Goal: Information Seeking & Learning: Find specific fact

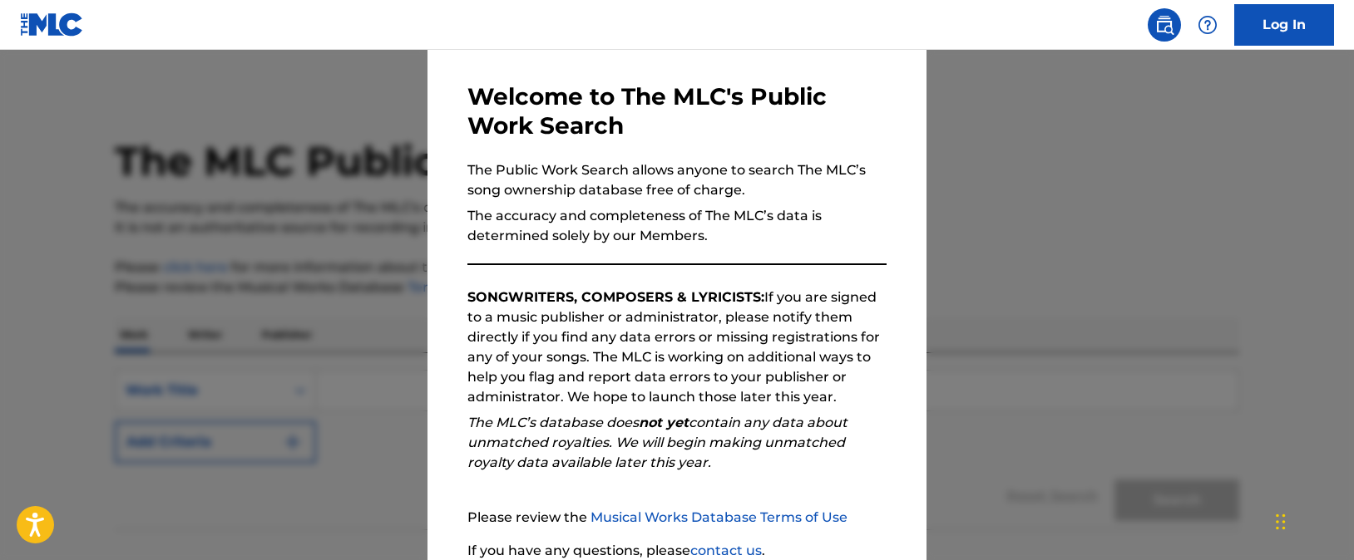
scroll to position [200, 0]
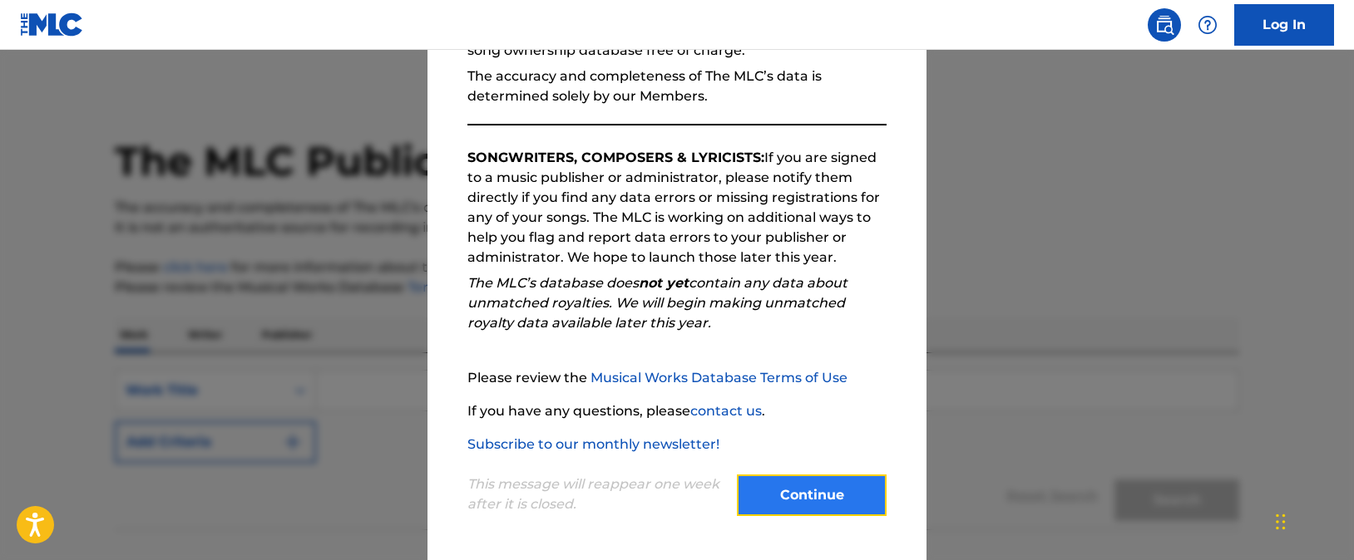
click at [790, 502] on button "Continue" at bounding box center [812, 496] width 150 height 42
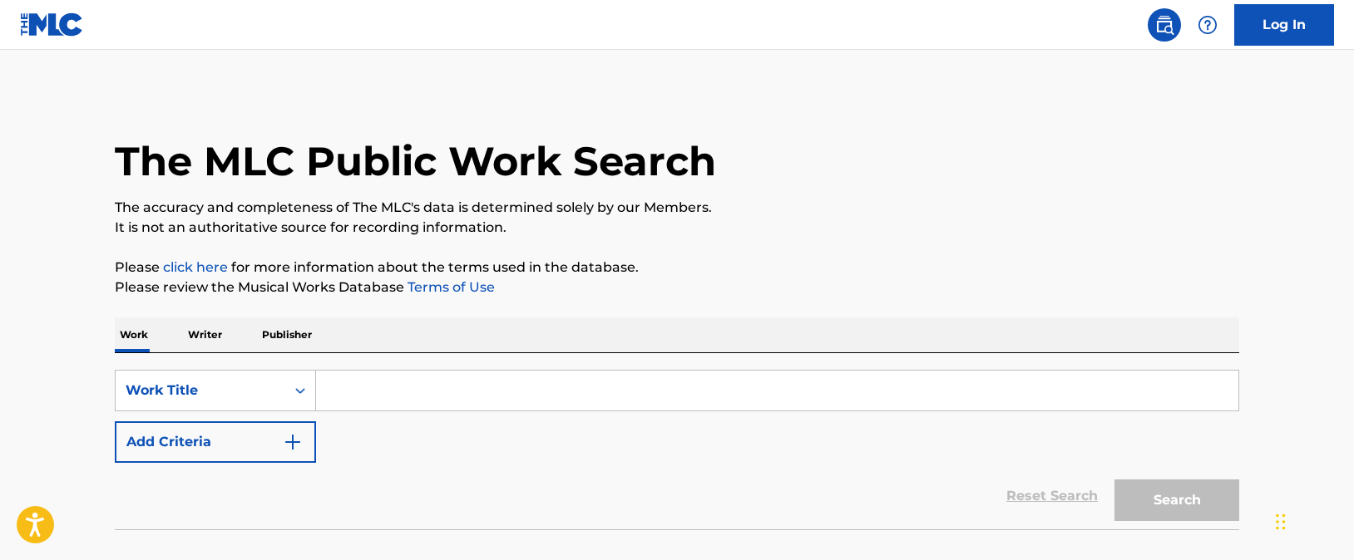
click at [457, 386] on input "Search Form" at bounding box center [777, 391] width 922 height 40
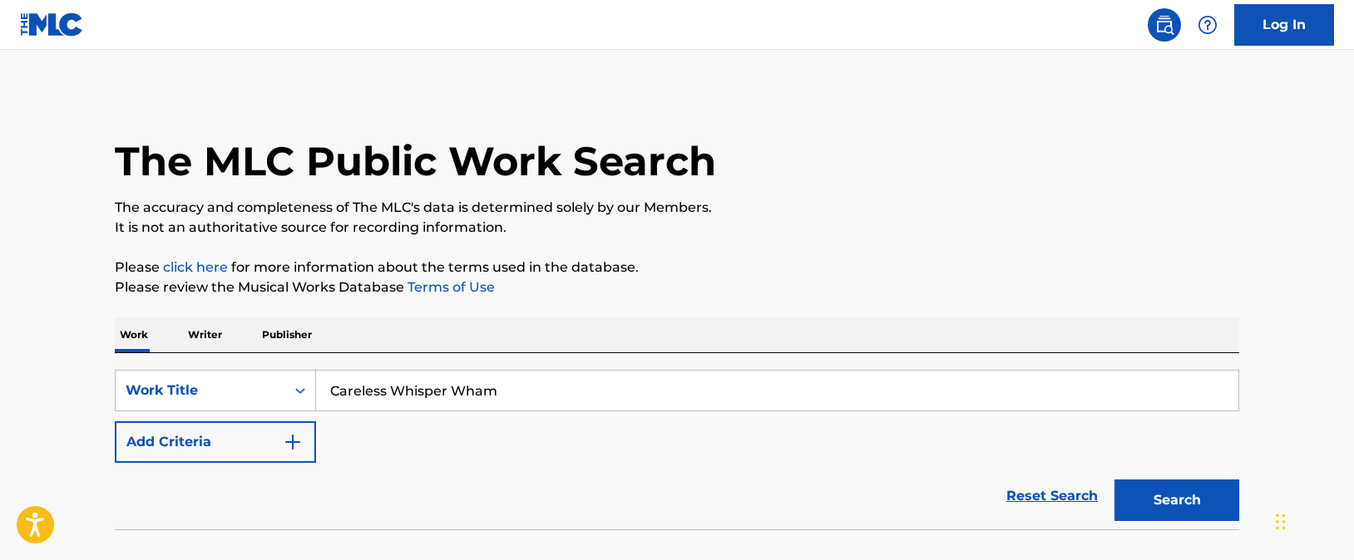
click at [1114, 480] on button "Search" at bounding box center [1176, 501] width 125 height 42
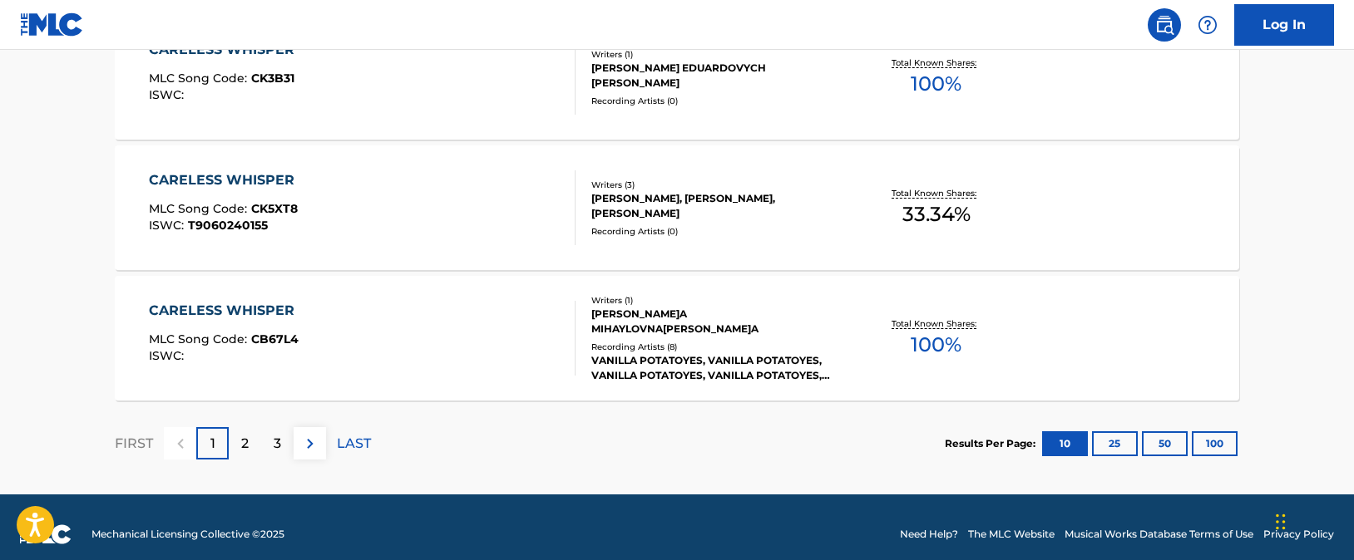
scroll to position [1475, 0]
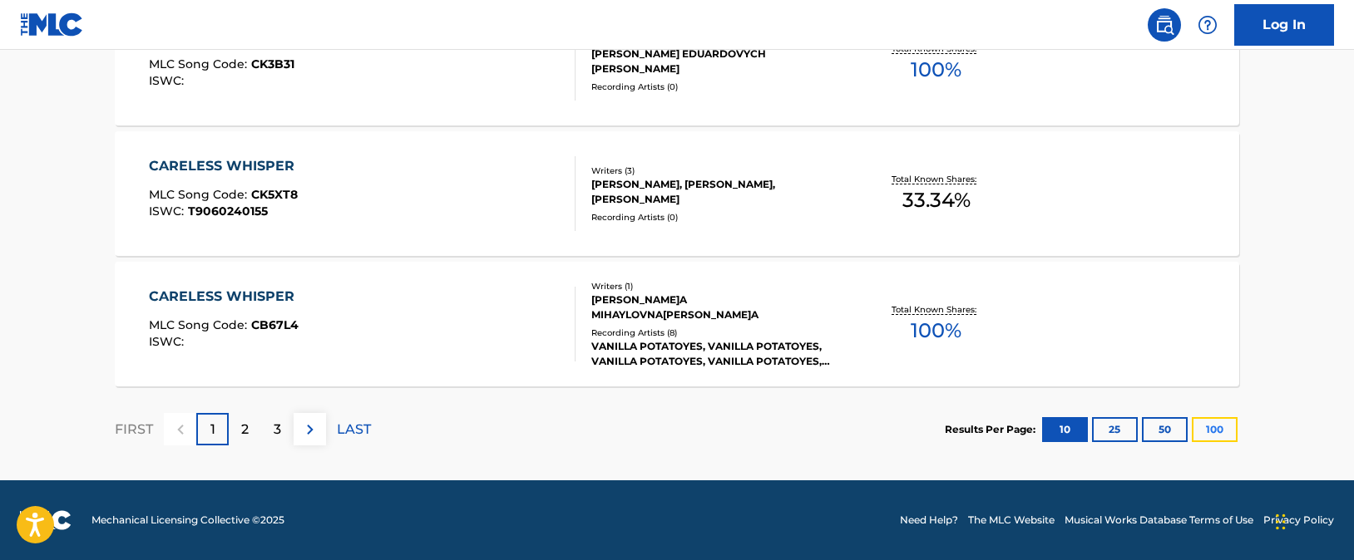
click at [1215, 422] on button "100" at bounding box center [1215, 429] width 46 height 25
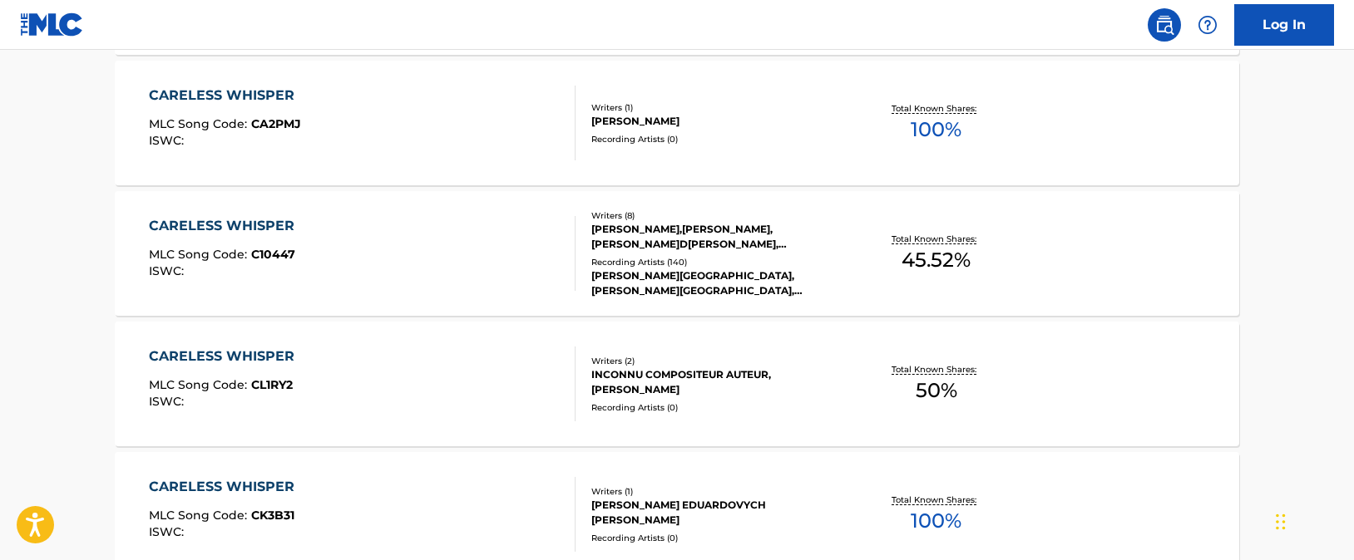
scroll to position [0, 0]
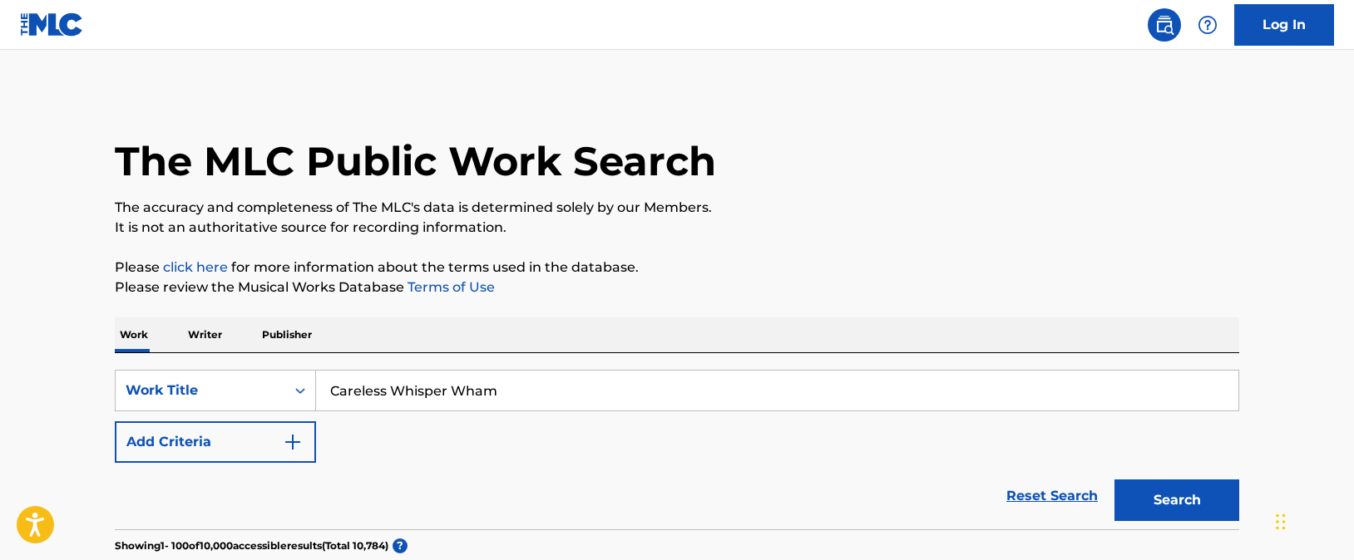
click at [509, 388] on input "Careless Whisper Wham" at bounding box center [777, 391] width 922 height 40
click at [1114, 480] on button "Search" at bounding box center [1176, 501] width 125 height 42
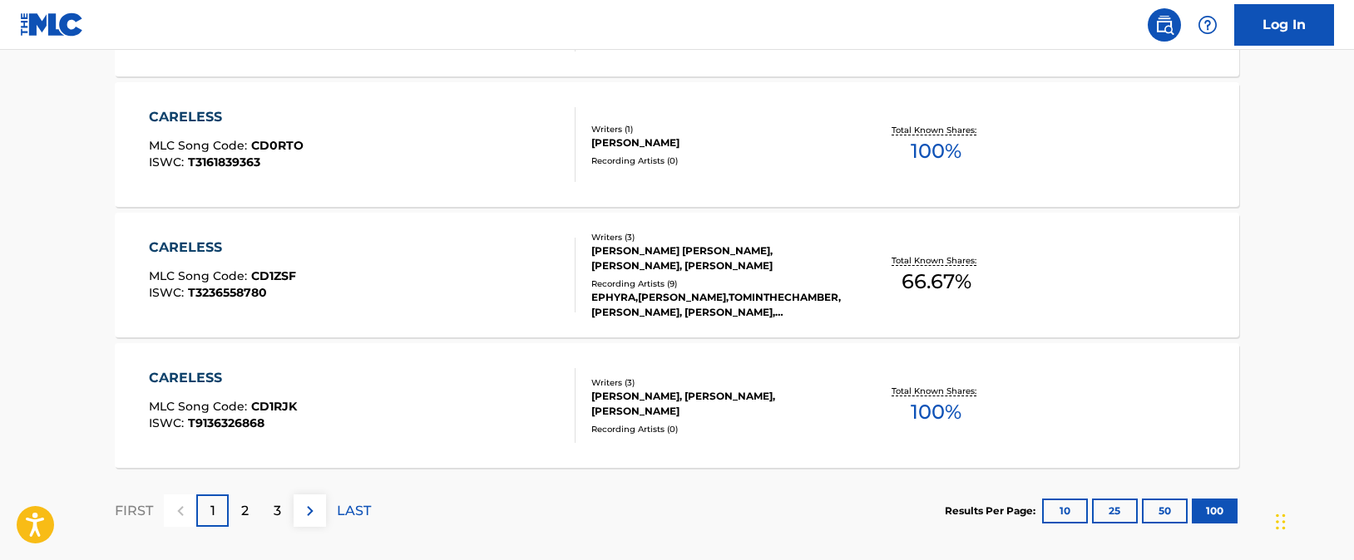
scroll to position [13226, 0]
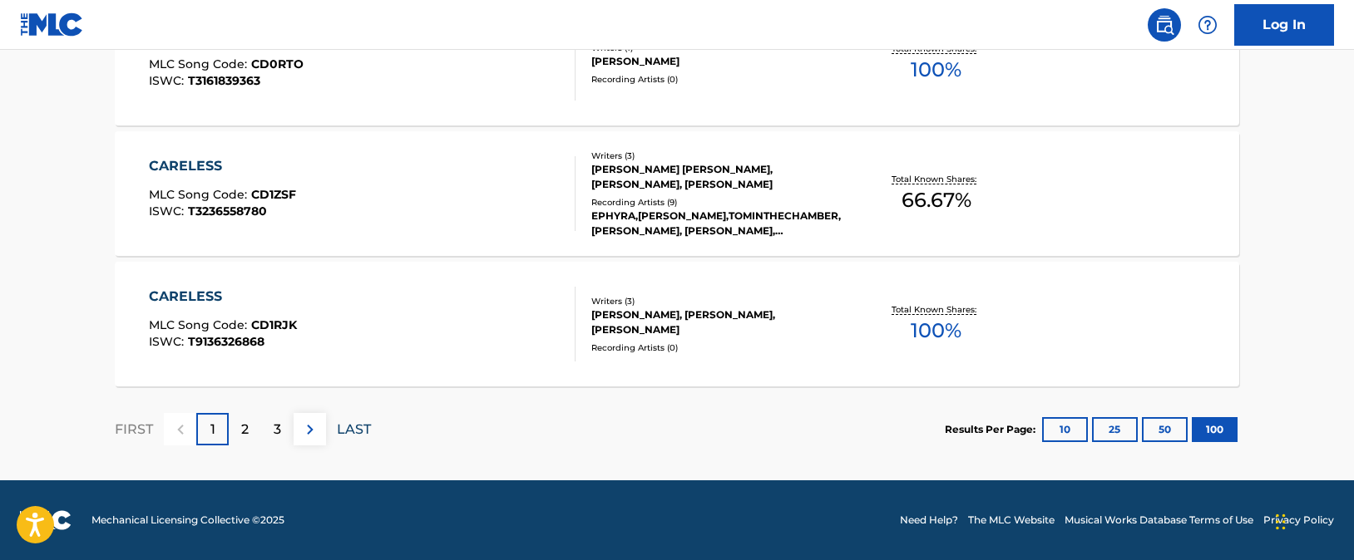
click at [366, 427] on p "LAST" at bounding box center [354, 430] width 34 height 20
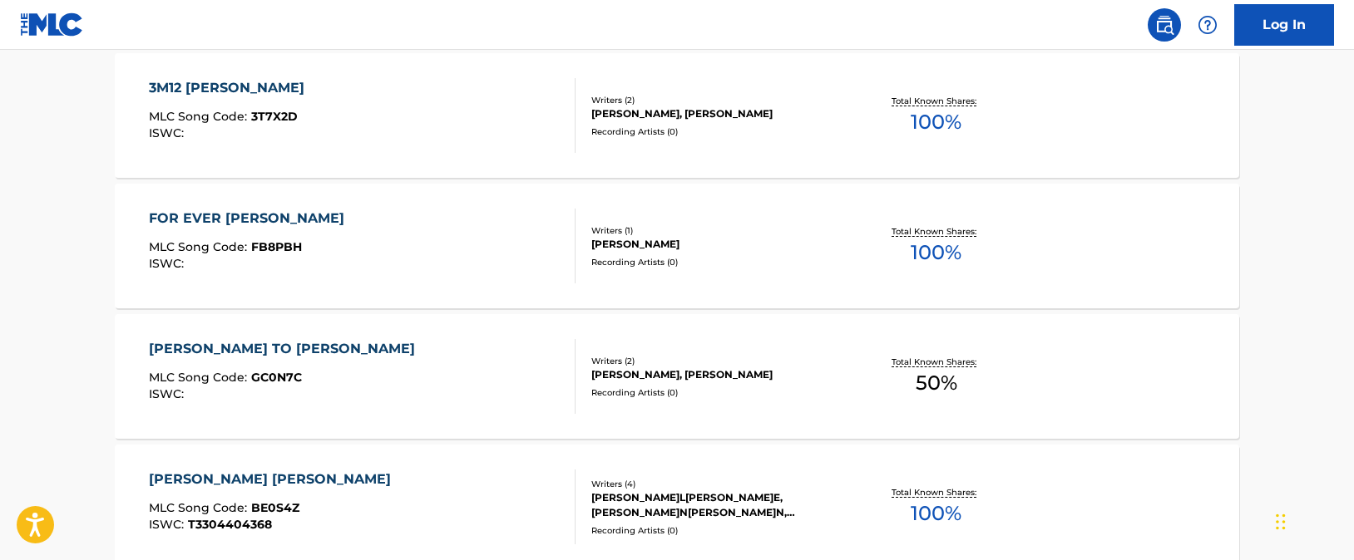
scroll to position [0, 0]
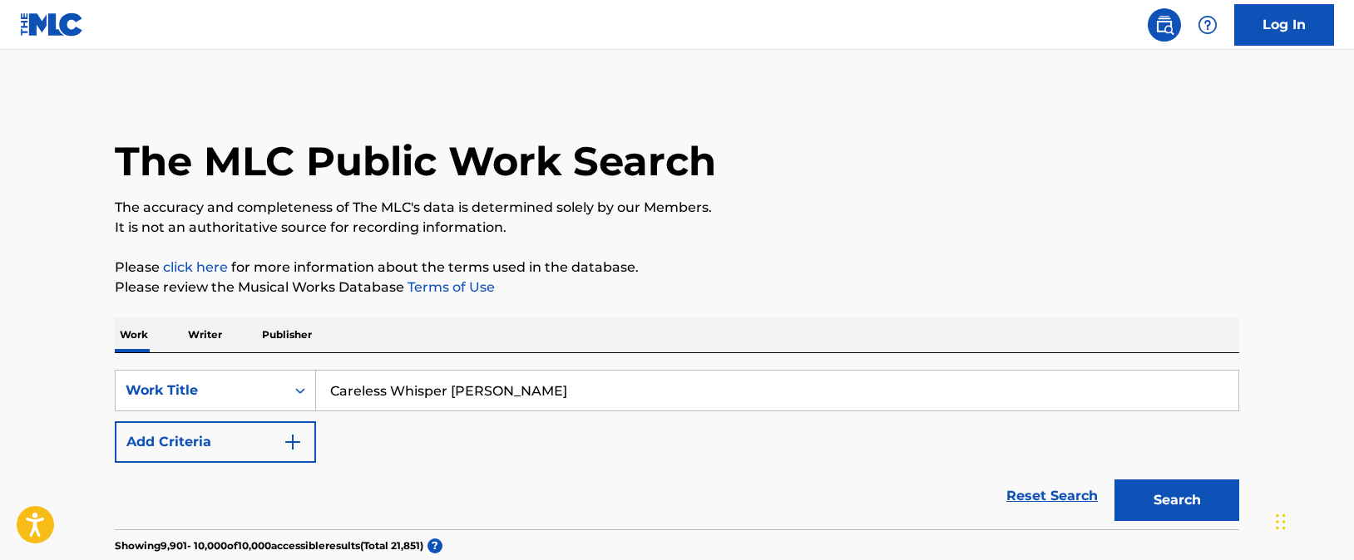
click at [599, 400] on input "Careless Whisper [PERSON_NAME]" at bounding box center [777, 391] width 922 height 40
type input "Careless Whisper [PERSON_NAME] and [PERSON_NAME]"
click at [1114, 480] on button "Search" at bounding box center [1176, 501] width 125 height 42
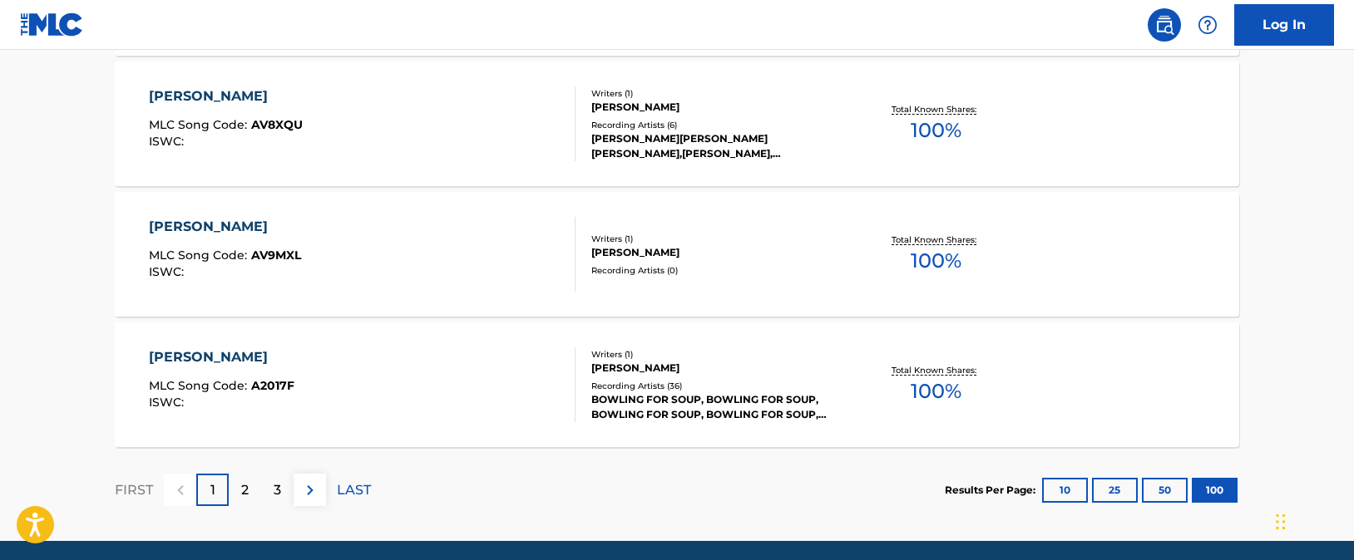
scroll to position [13226, 0]
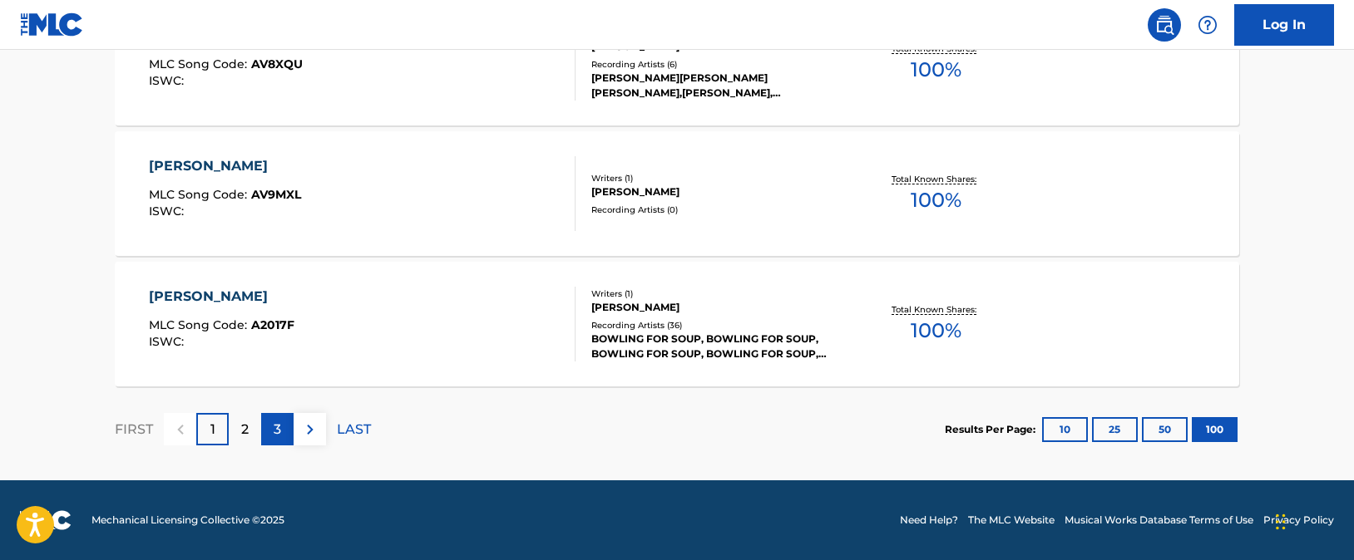
click at [264, 434] on div "3" at bounding box center [277, 429] width 32 height 32
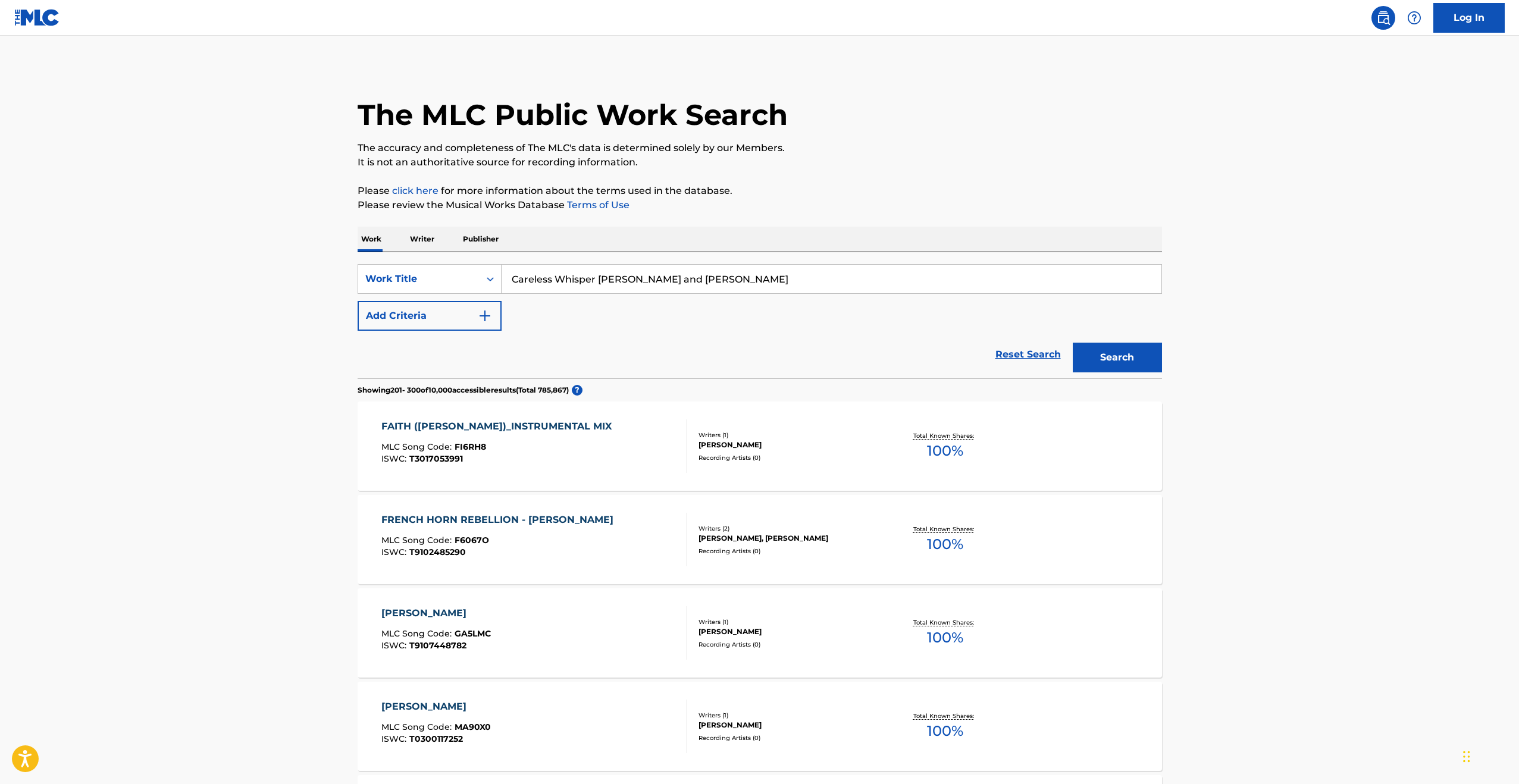
scroll to position [0, 0]
click at [807, 278] on input "Careless Whisper [PERSON_NAME] and [PERSON_NAME]" at bounding box center [831, 280] width 660 height 29
click at [968, 343] on button "Search" at bounding box center [1117, 358] width 89 height 30
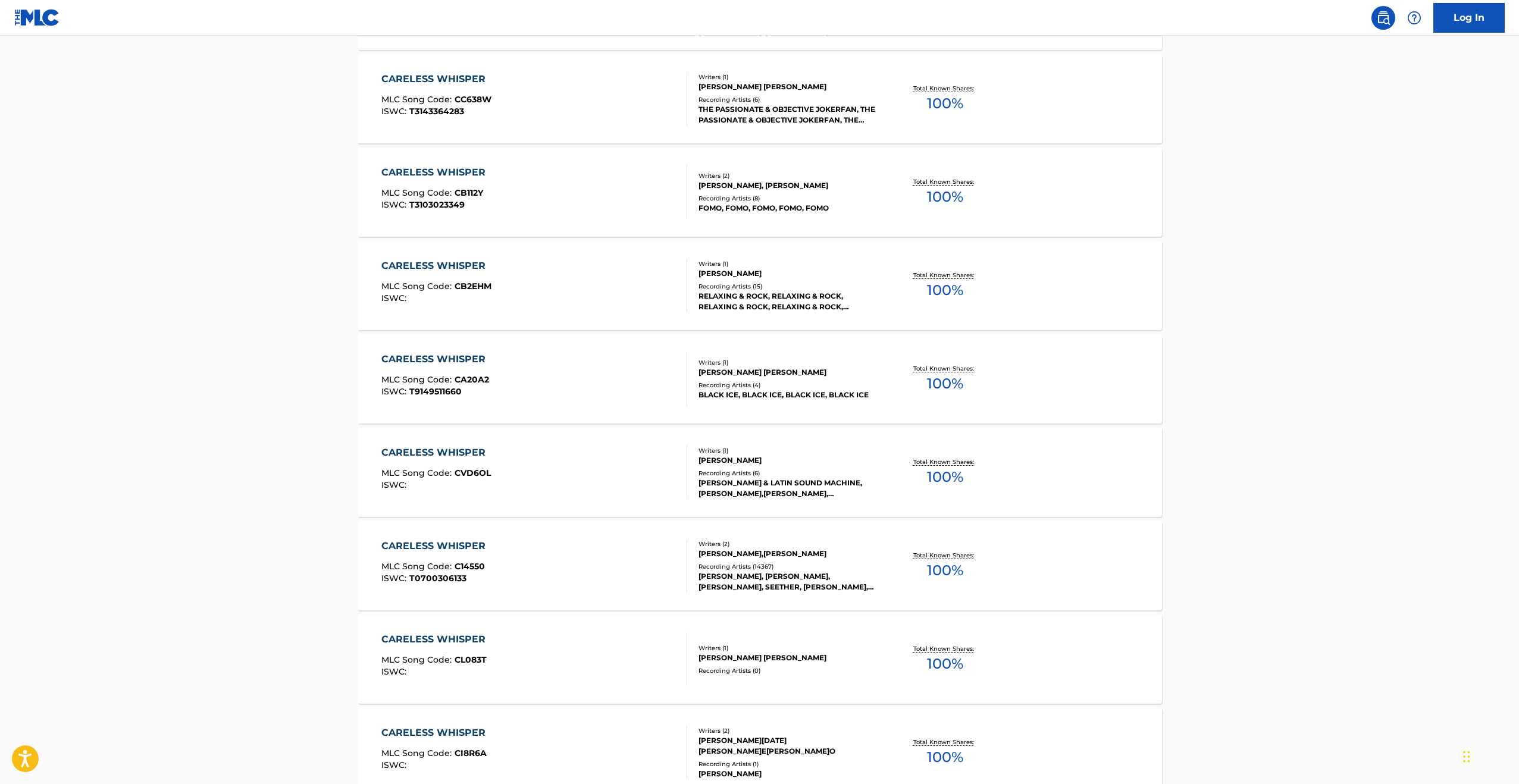
scroll to position [2218, 0]
click at [509, 401] on div "CARELESS WHISPER MLC Song Code : C14550 ISWC : T0700306133" at bounding box center [534, 563] width 306 height 54
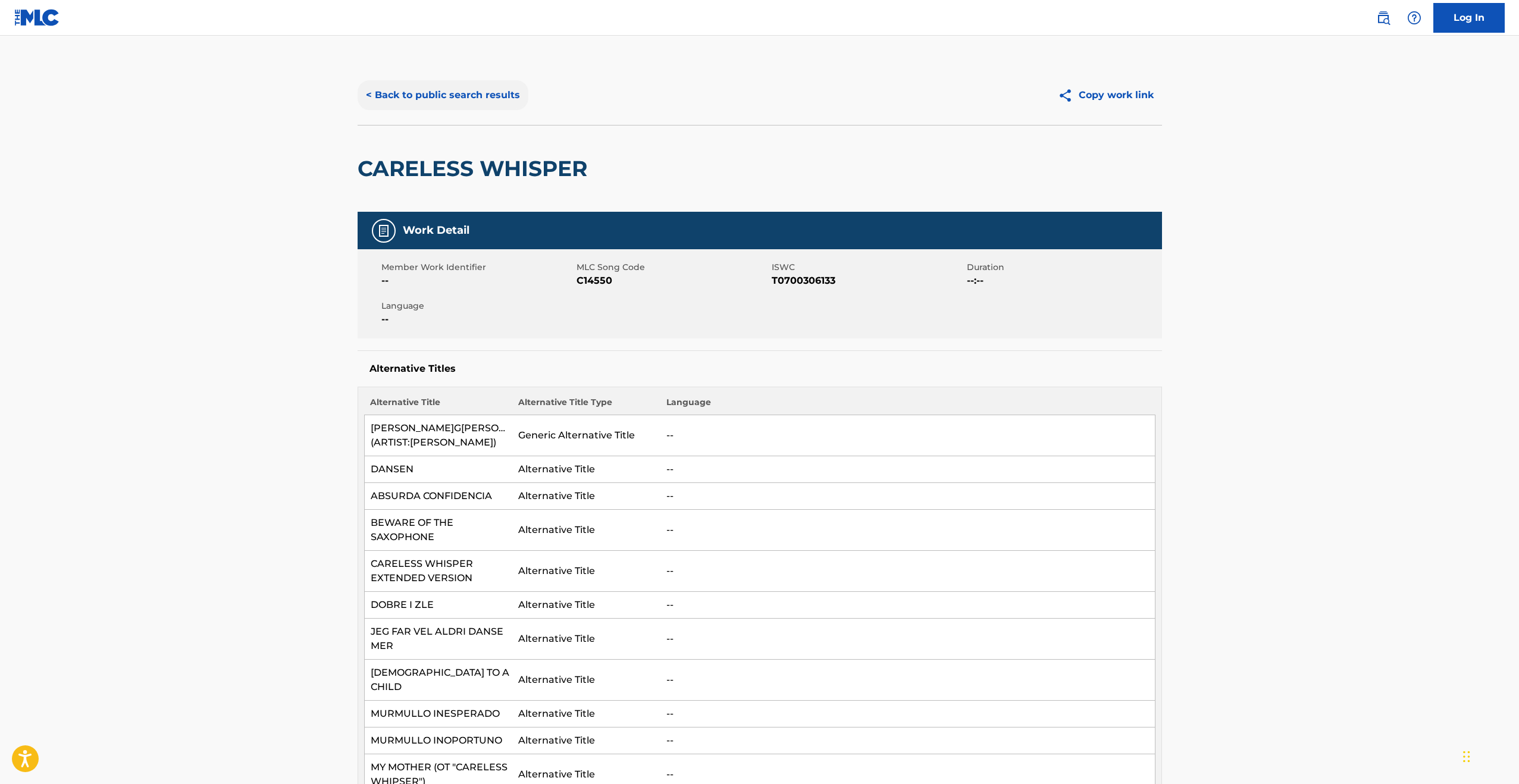
click at [496, 97] on button "< Back to public search results" at bounding box center [443, 95] width 171 height 30
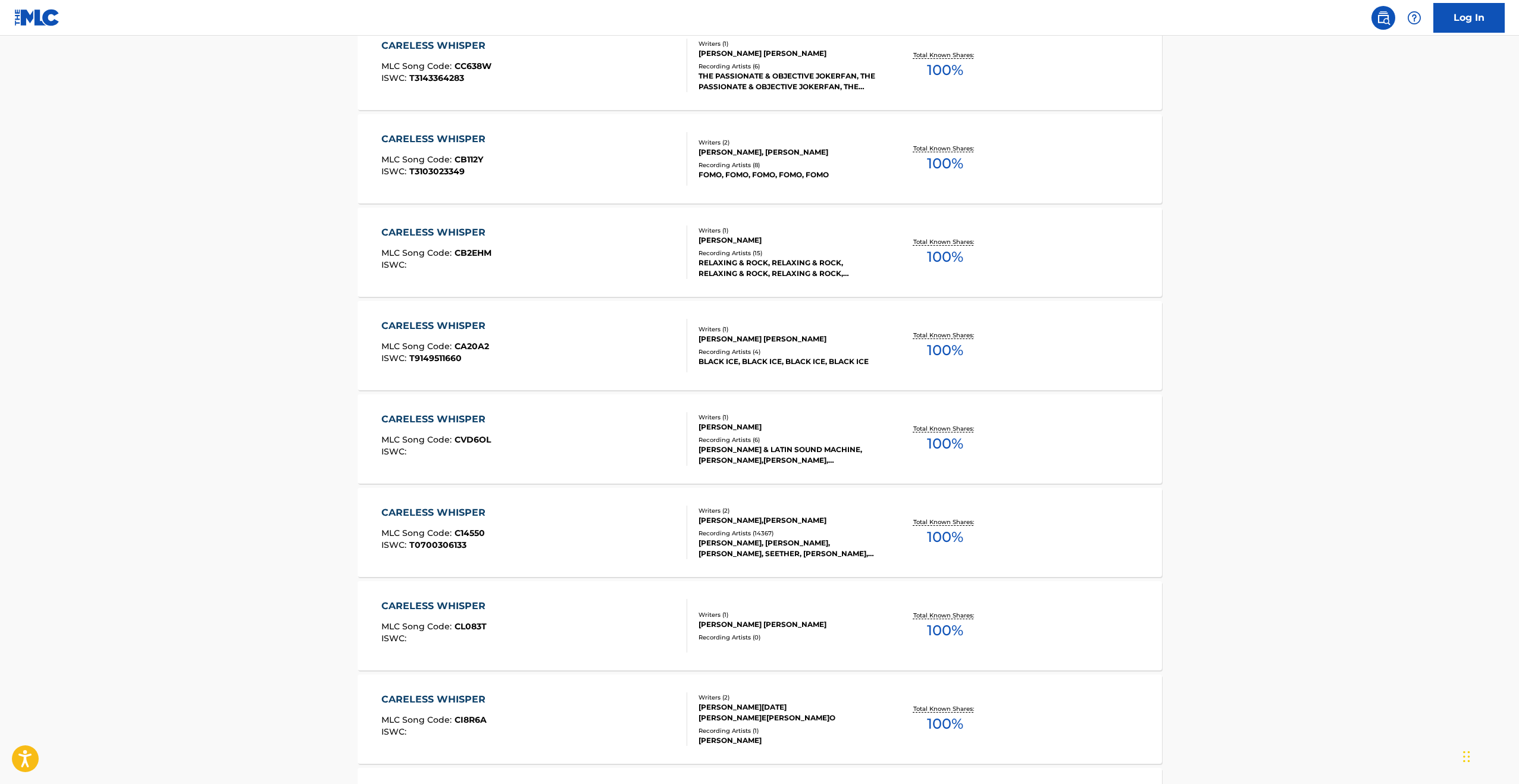
scroll to position [2252, 0]
